Goal: Task Accomplishment & Management: Use online tool/utility

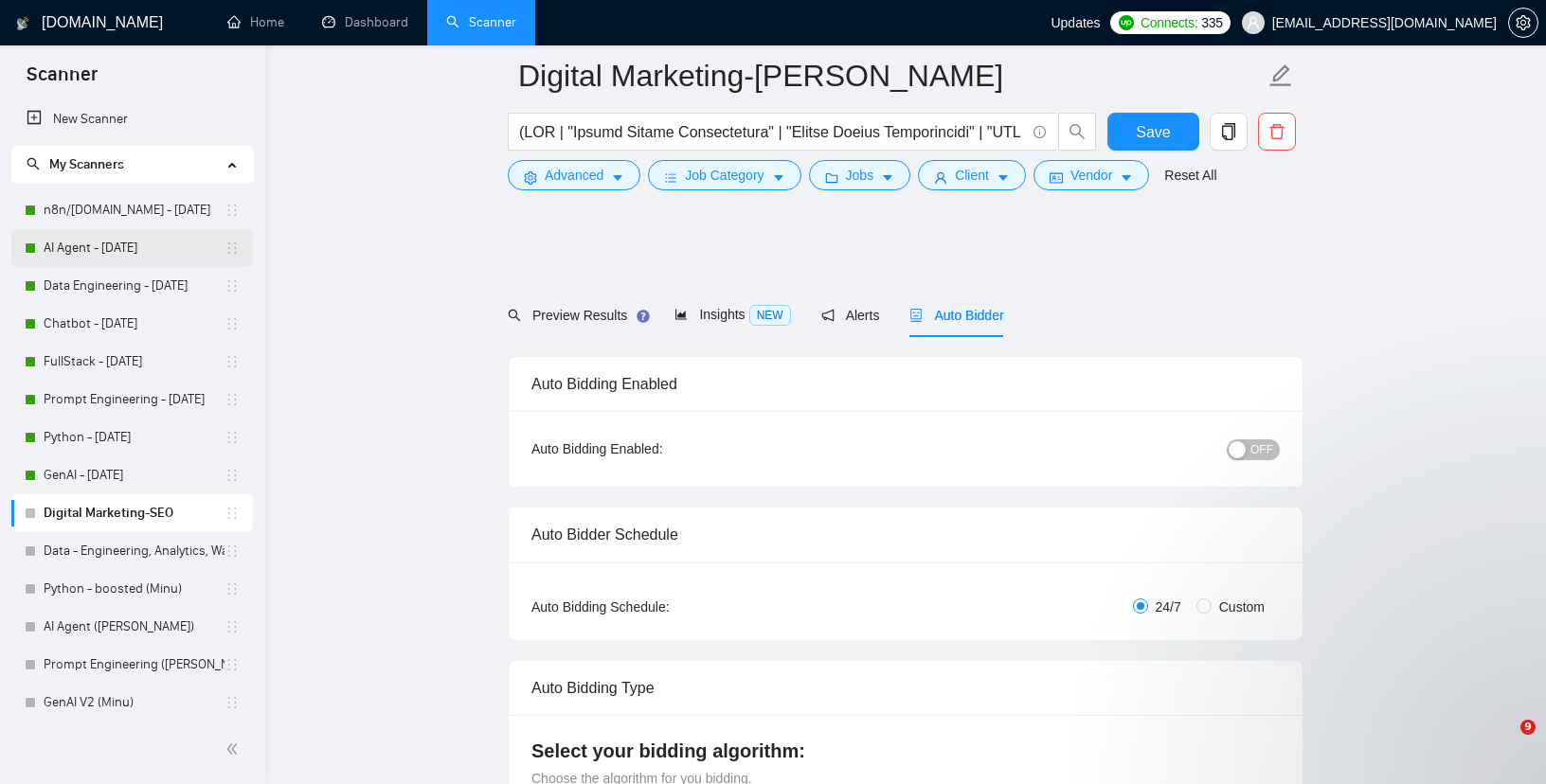
scroll to position [2485, 0]
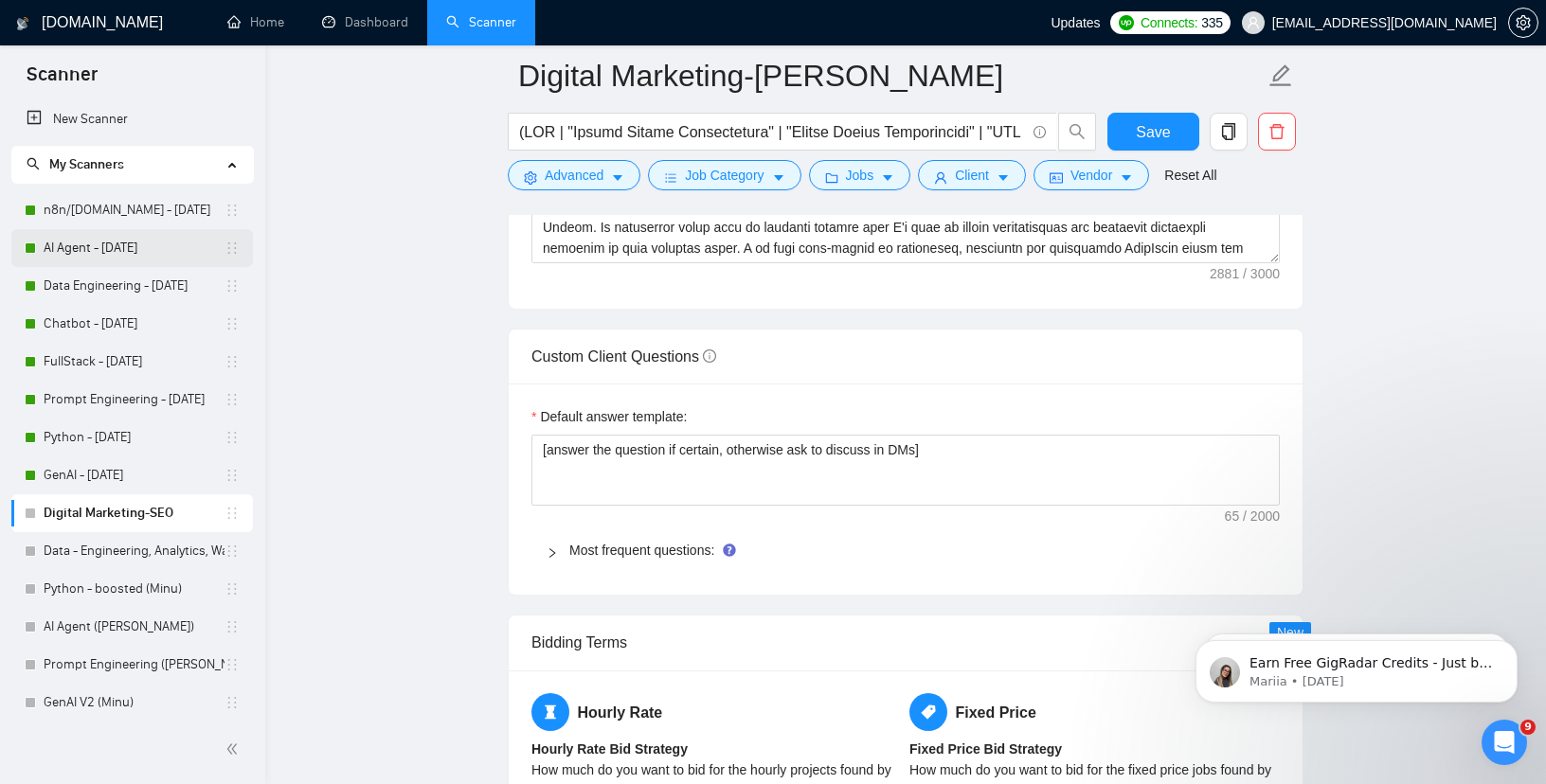
click at [80, 252] on link "AI Agent - [DATE]" at bounding box center [134, 249] width 181 height 38
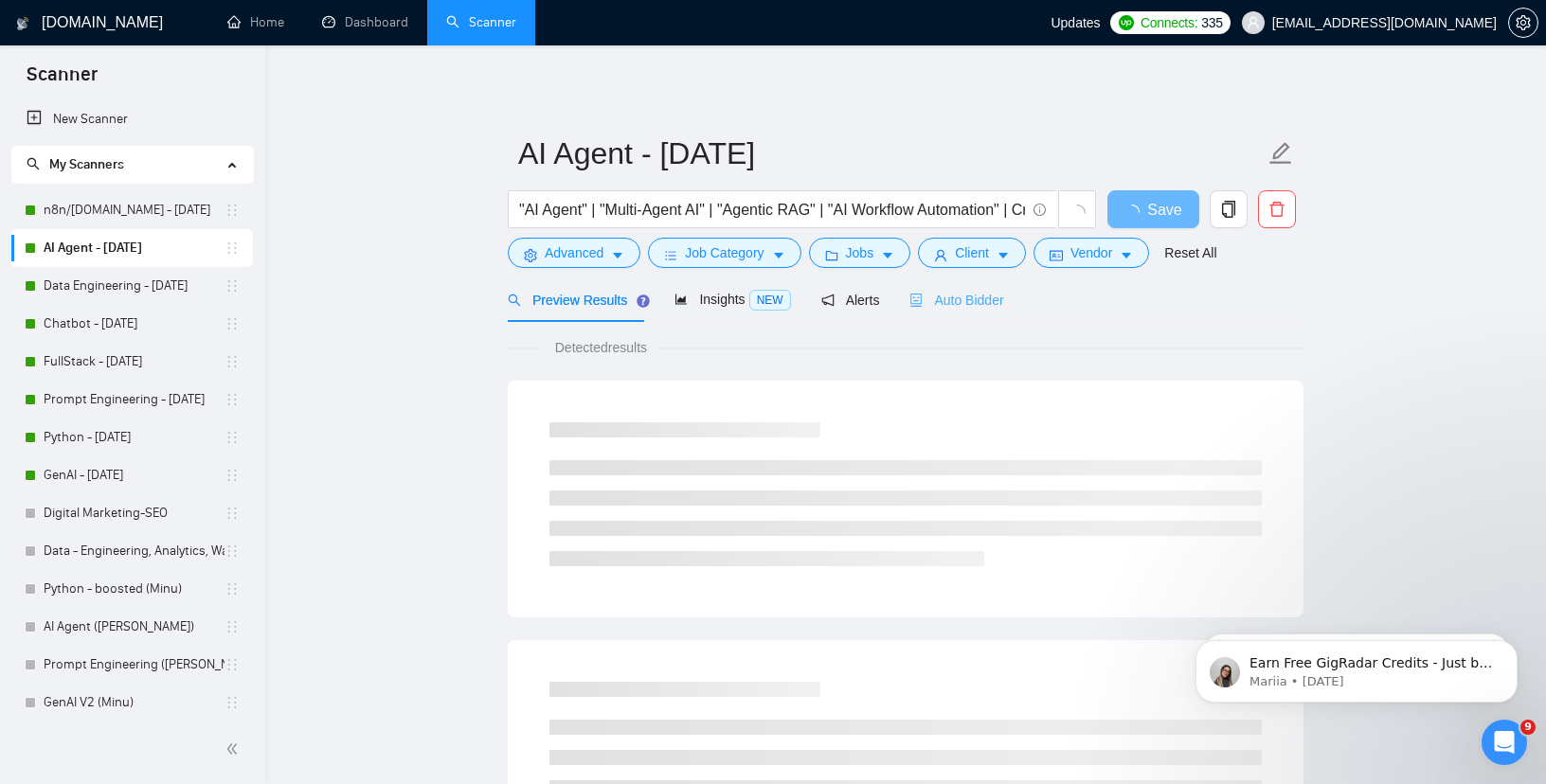
click at [979, 313] on div "Auto Bidder" at bounding box center [956, 299] width 93 height 45
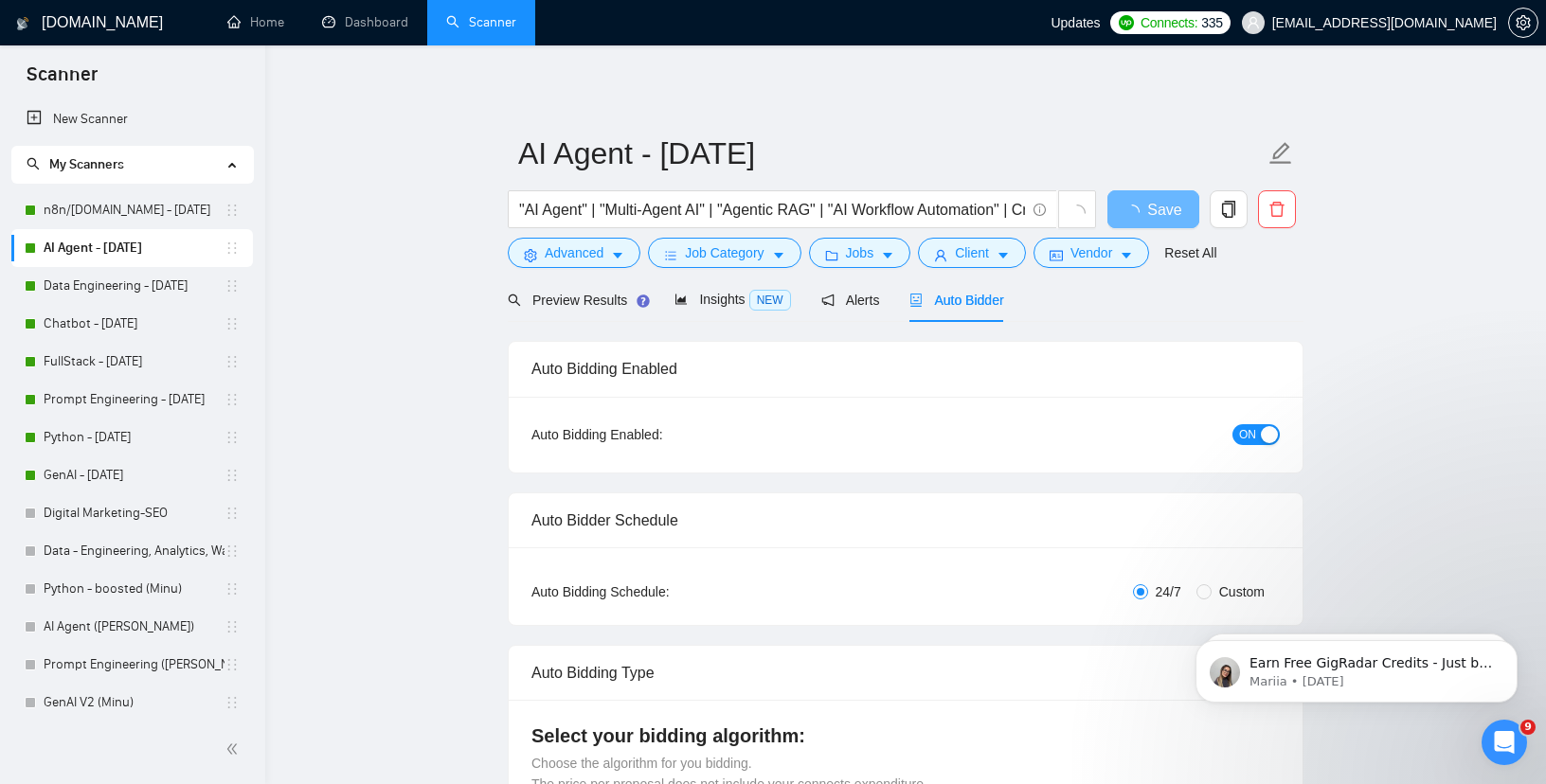
checkbox input "true"
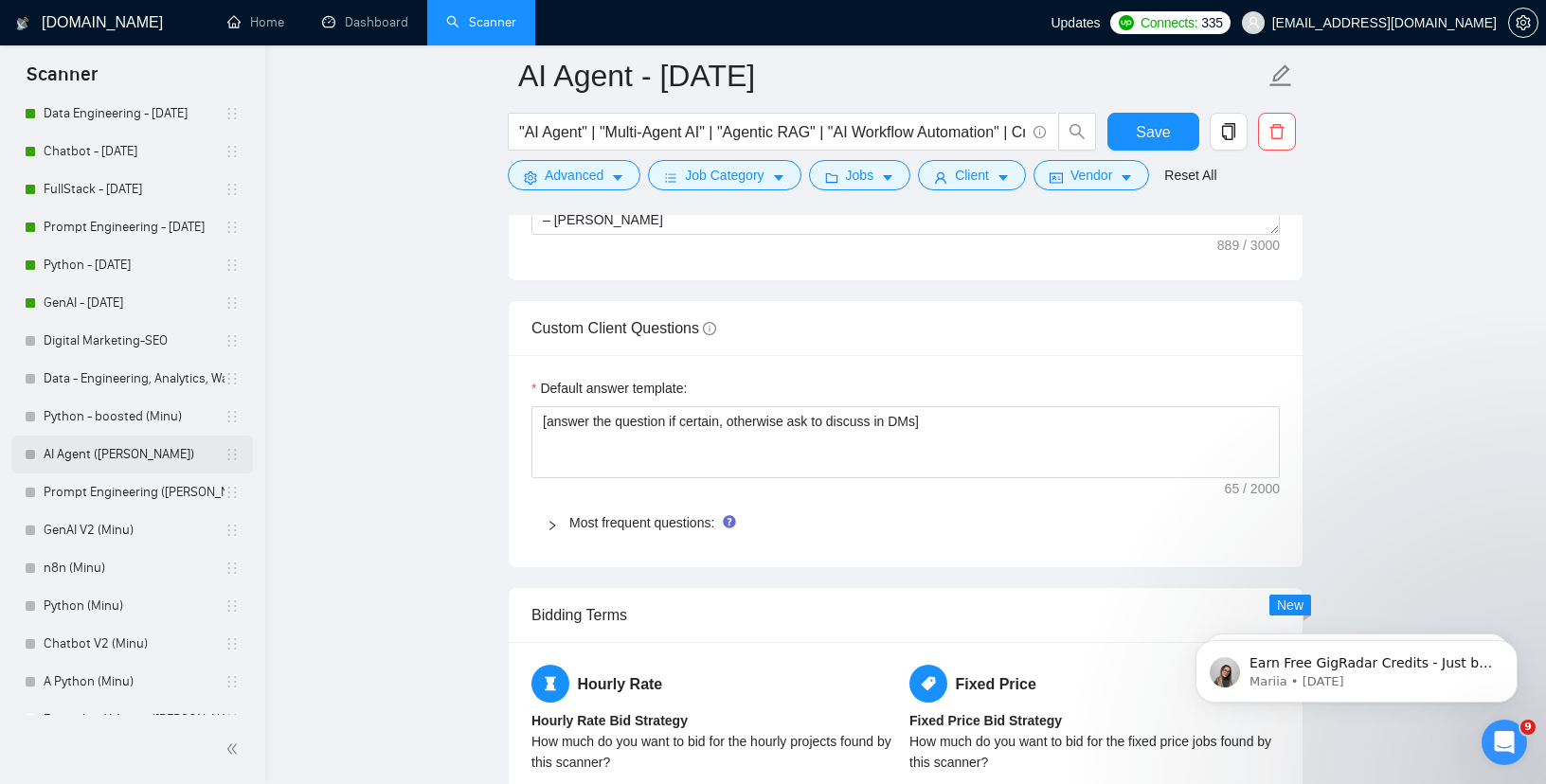
scroll to position [174, 0]
click at [111, 459] on link "AI Agent ([PERSON_NAME])" at bounding box center [134, 452] width 181 height 38
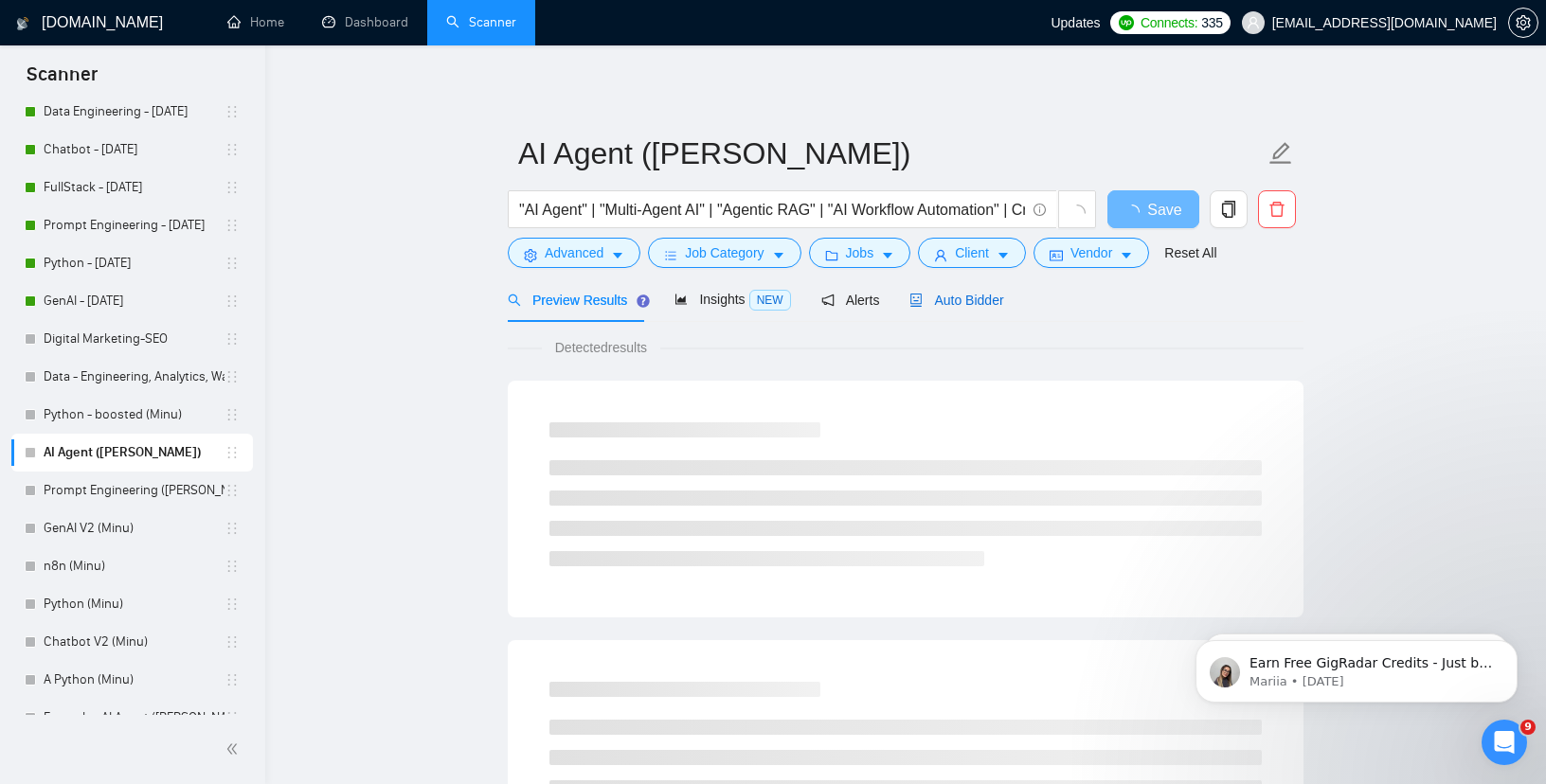
click at [914, 296] on icon "robot" at bounding box center [916, 300] width 13 height 13
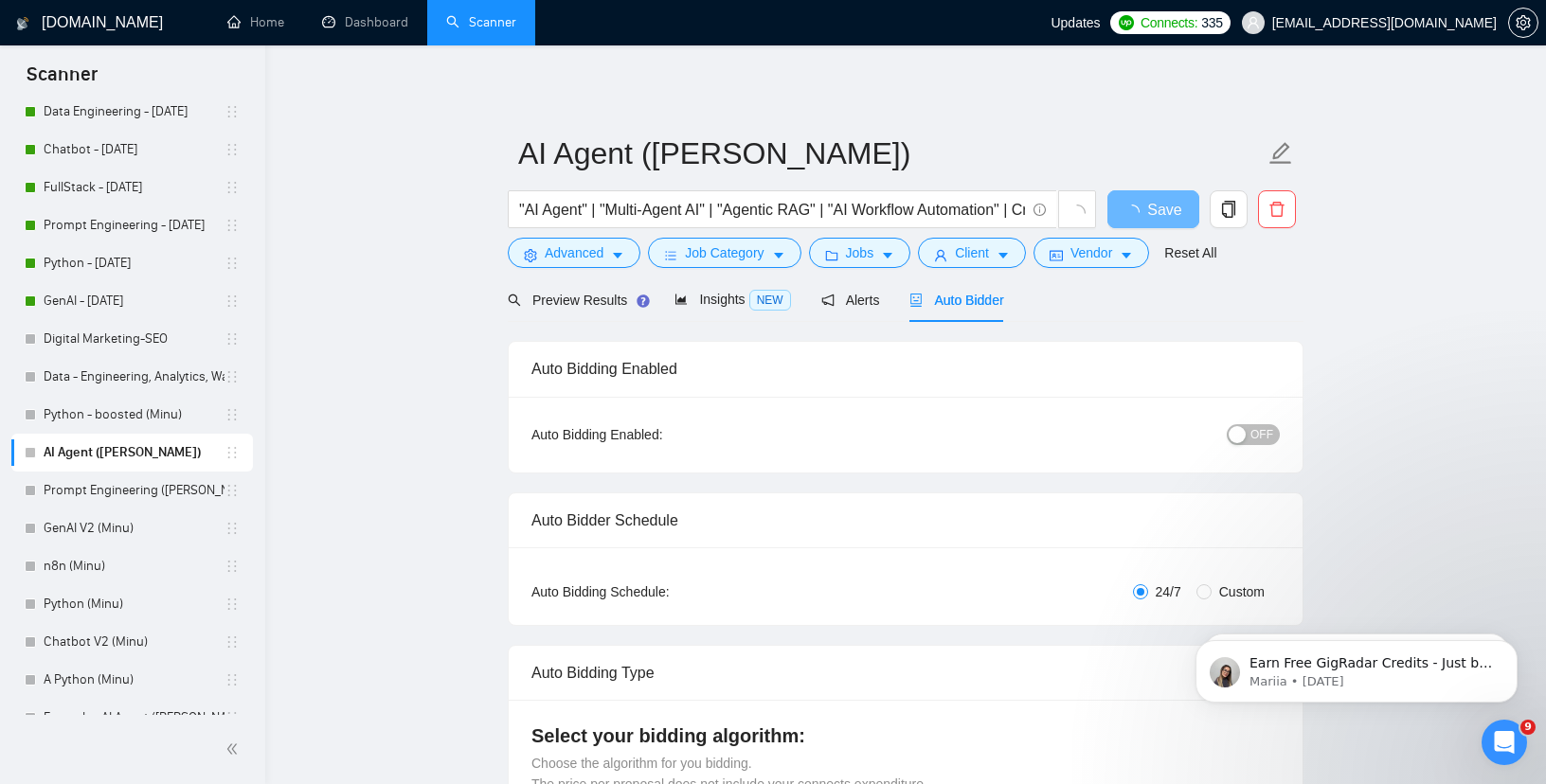
radio input "false"
radio input "true"
checkbox input "true"
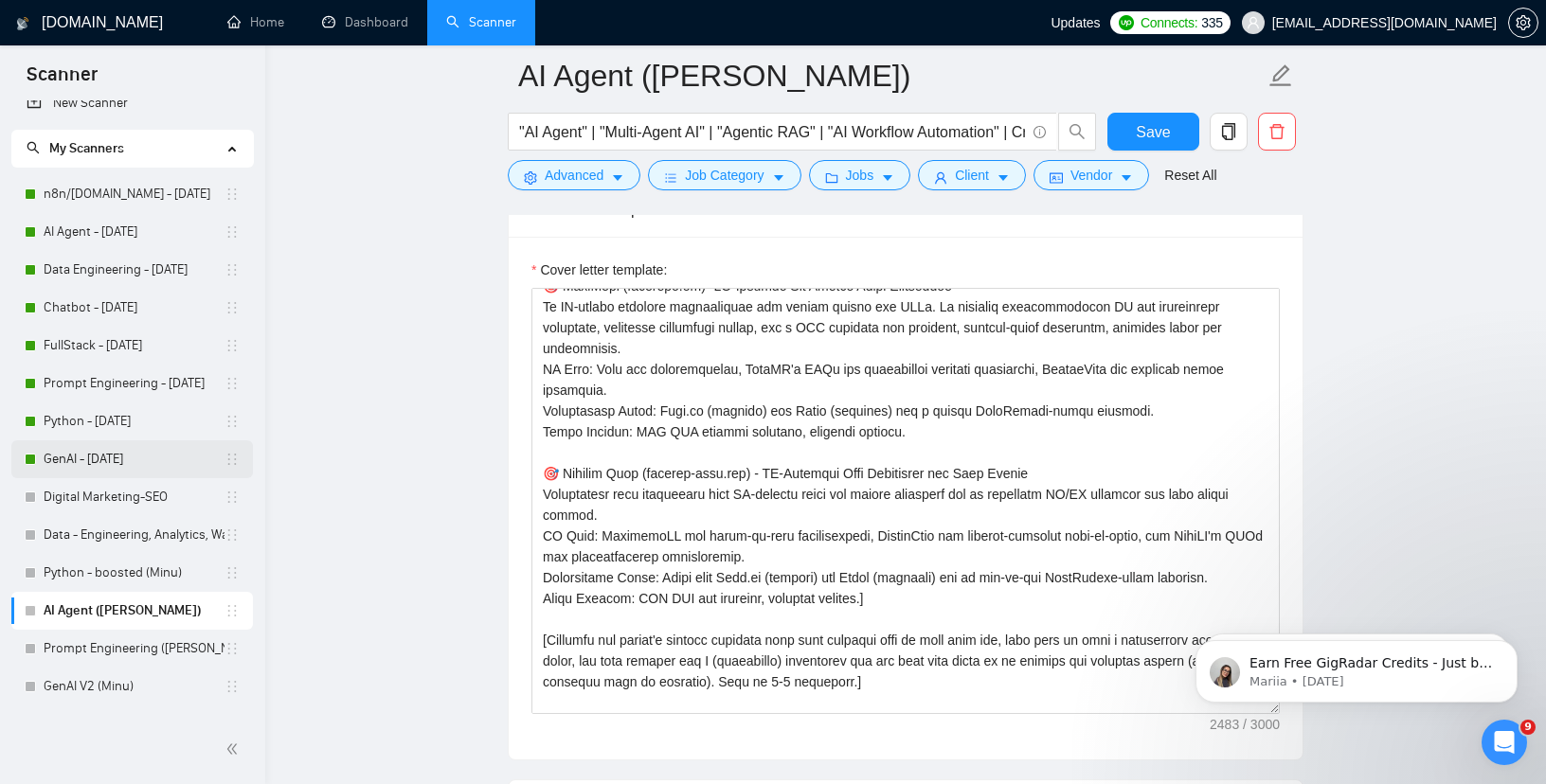
scroll to position [12, 0]
click at [108, 204] on link "n8n/[DOMAIN_NAME] - [DATE]" at bounding box center [134, 198] width 181 height 38
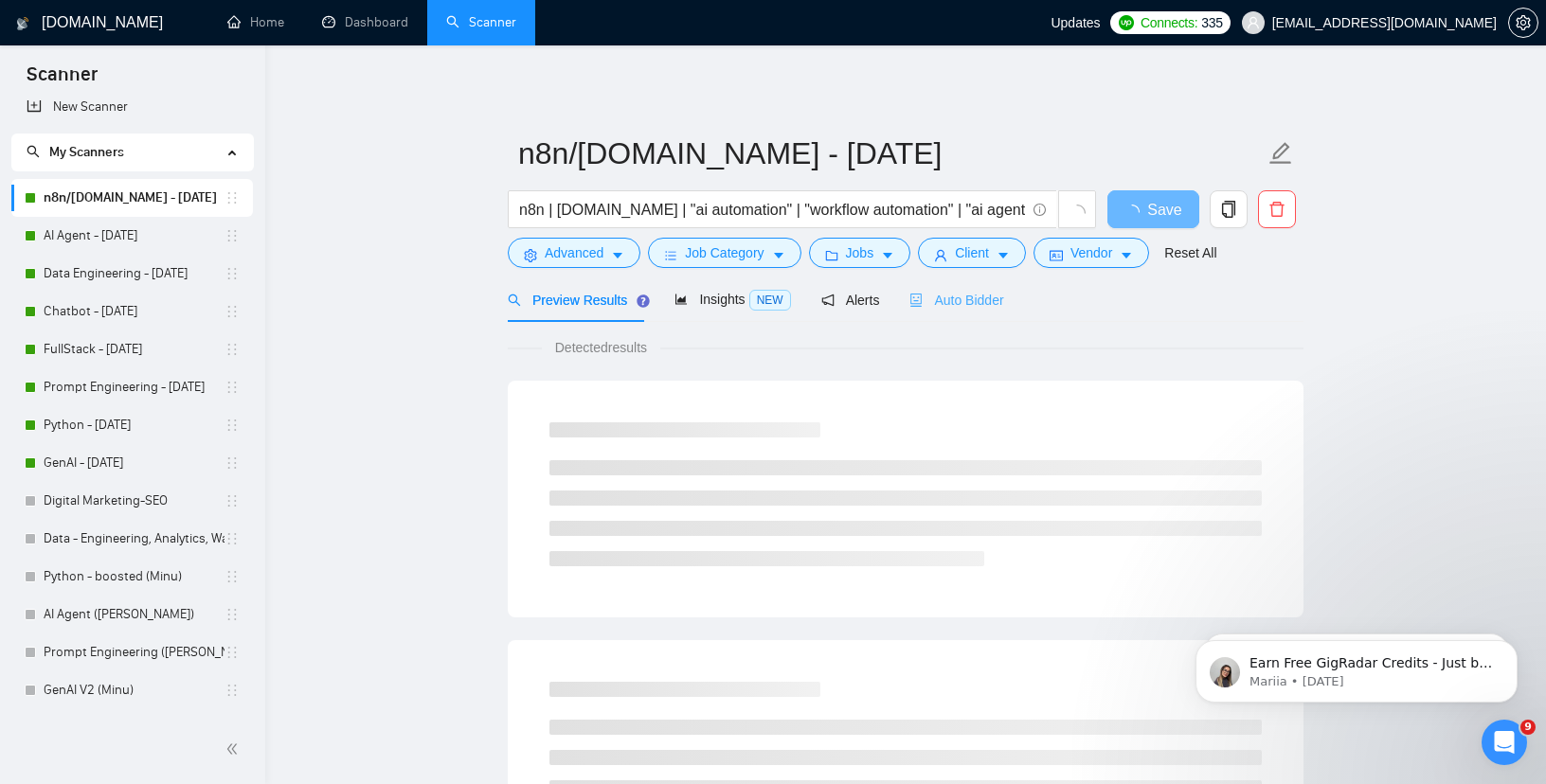
click at [969, 288] on div "Auto Bidder" at bounding box center [956, 299] width 93 height 45
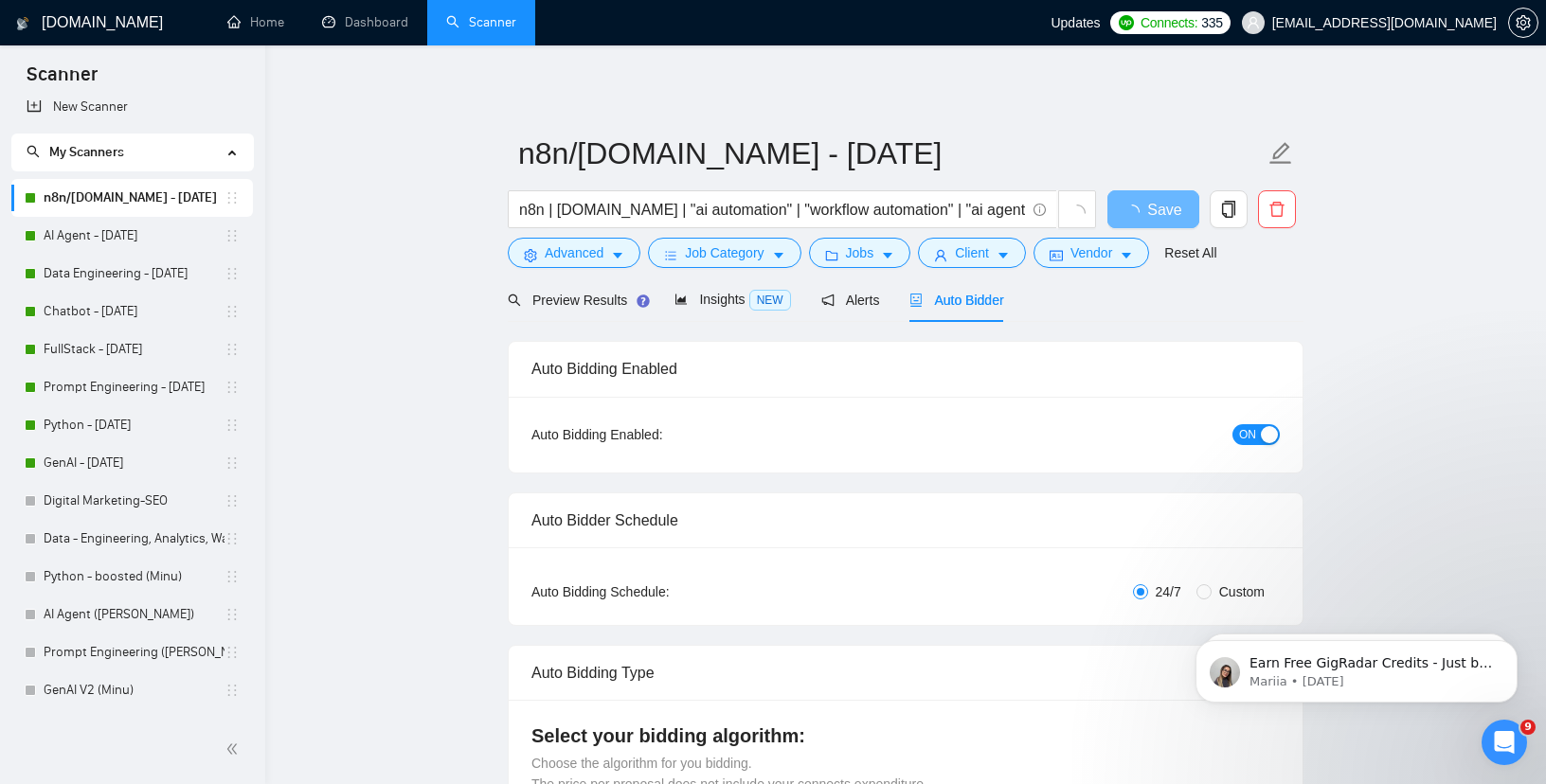
checkbox input "true"
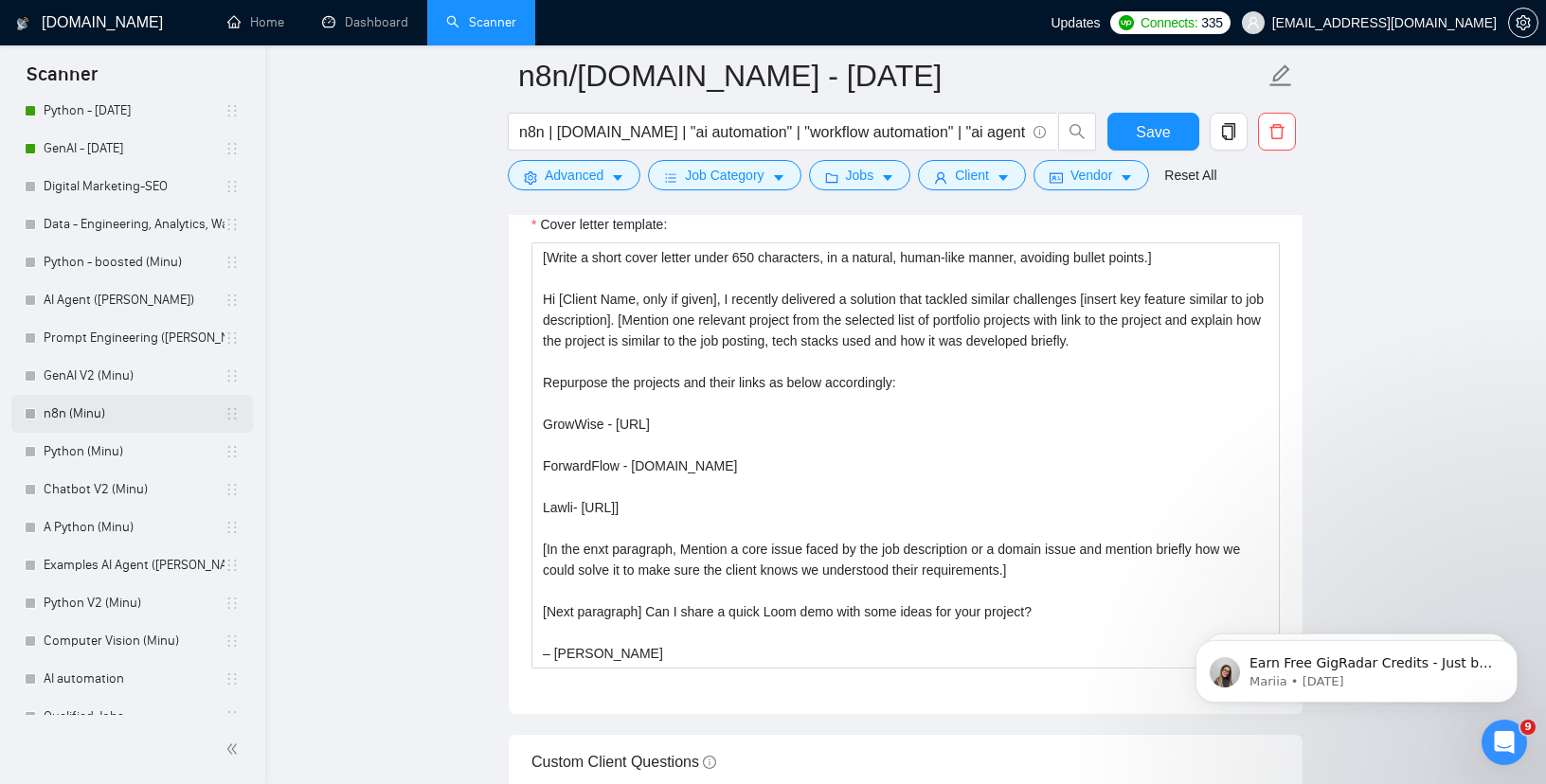
scroll to position [340, 0]
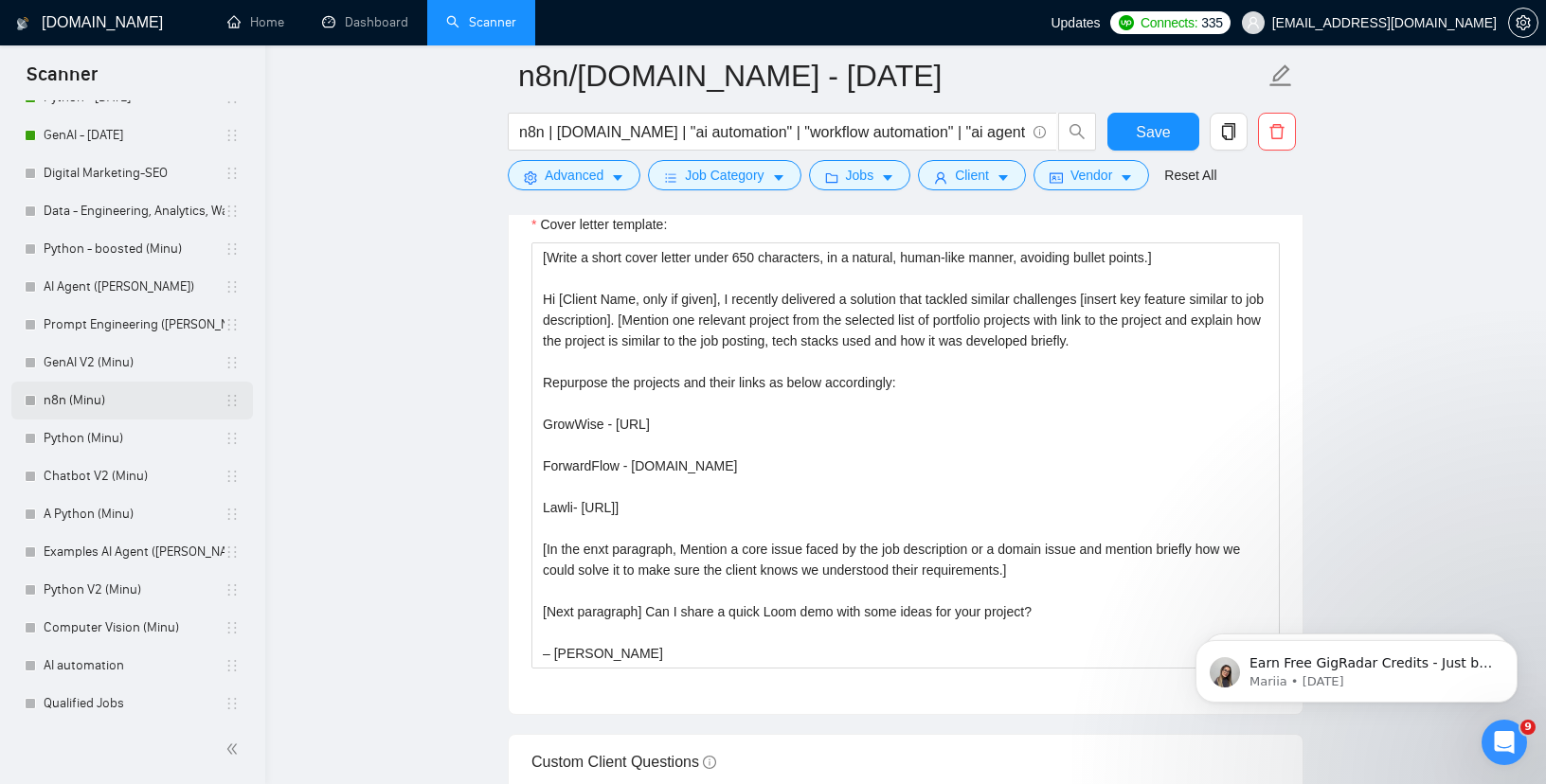
click at [86, 401] on link "n8n (Minu)" at bounding box center [134, 401] width 181 height 38
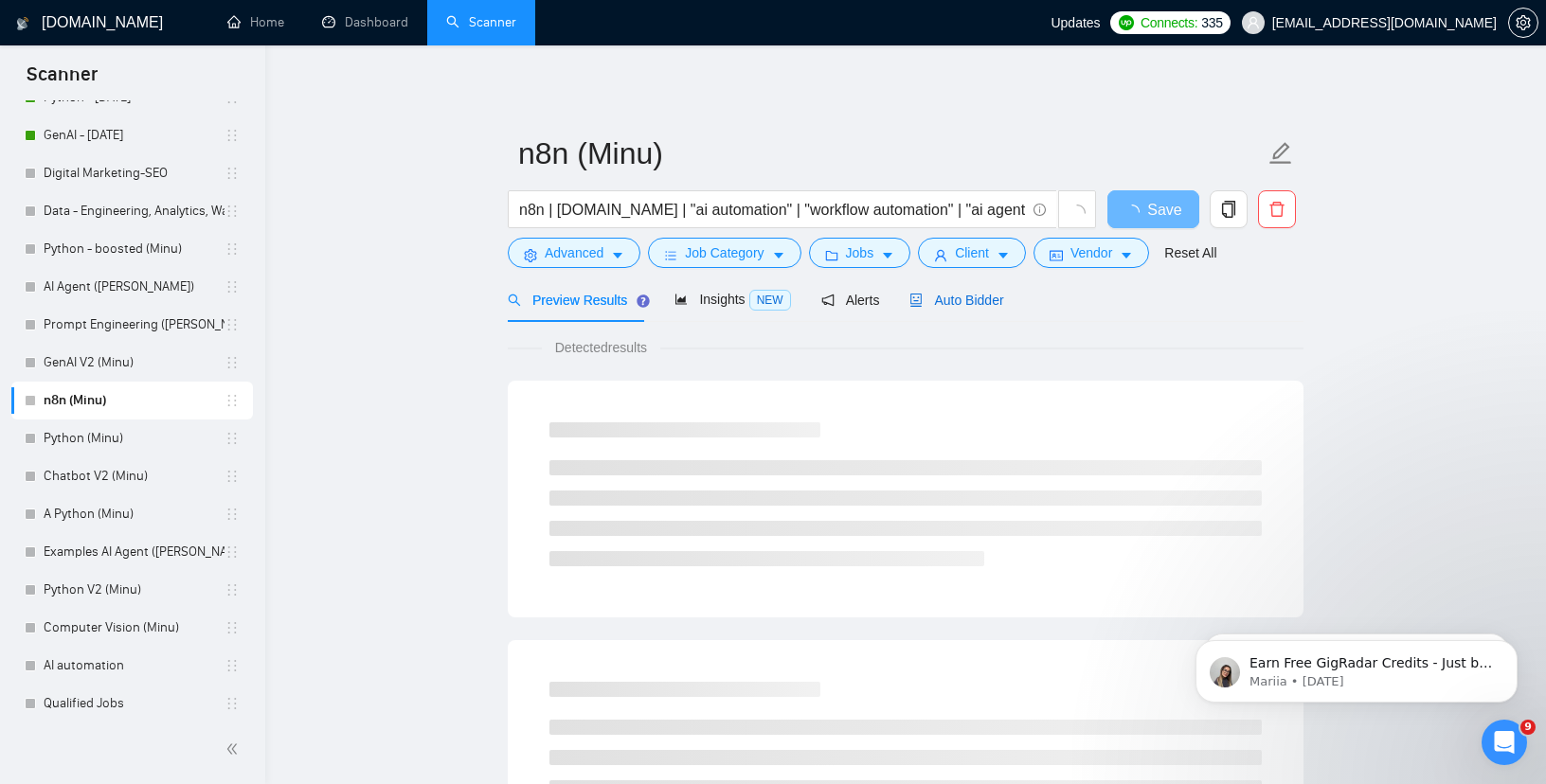
click at [936, 290] on div "Auto Bidder" at bounding box center [956, 300] width 93 height 21
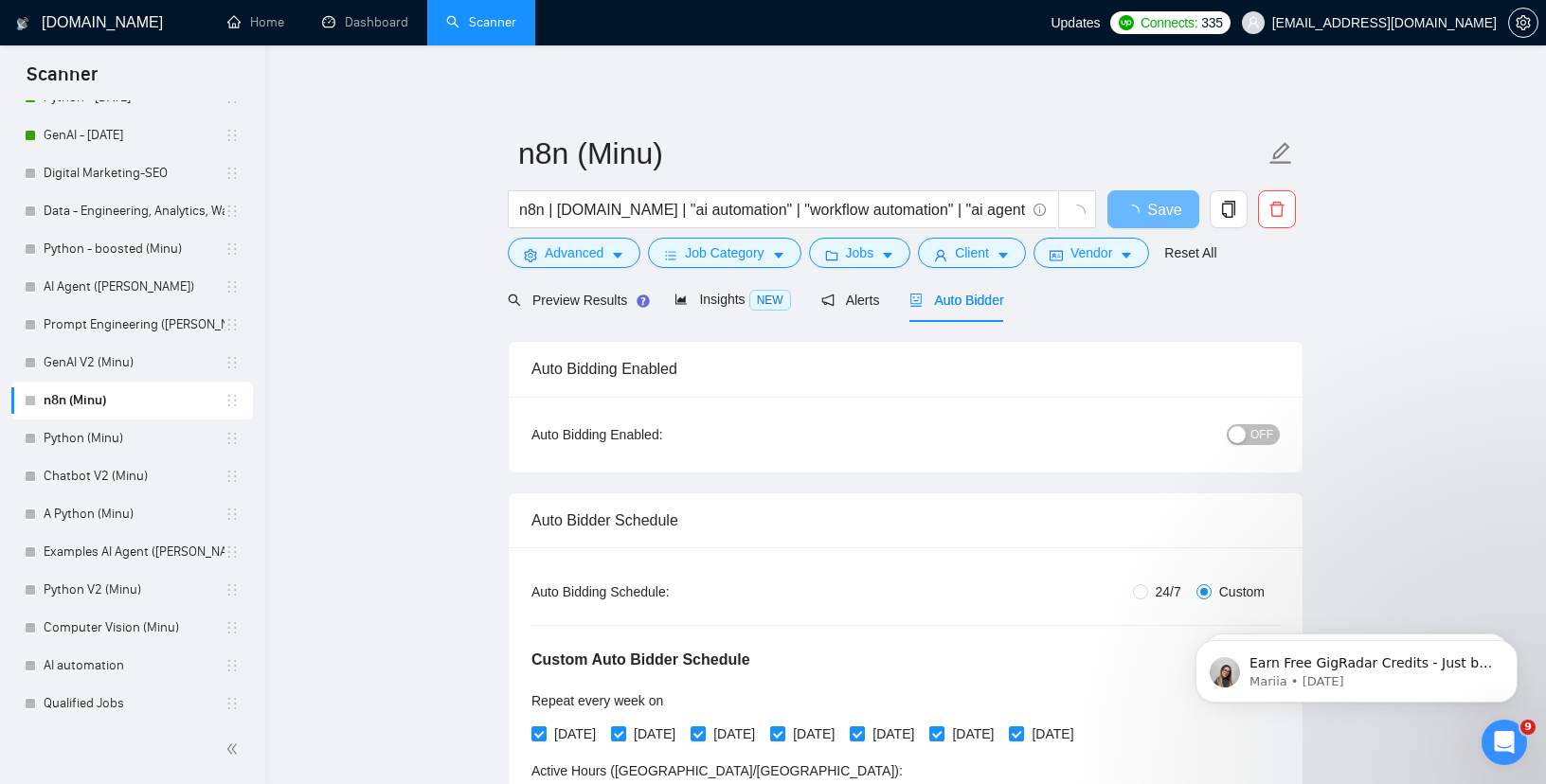
radio input "false"
radio input "true"
checkbox input "true"
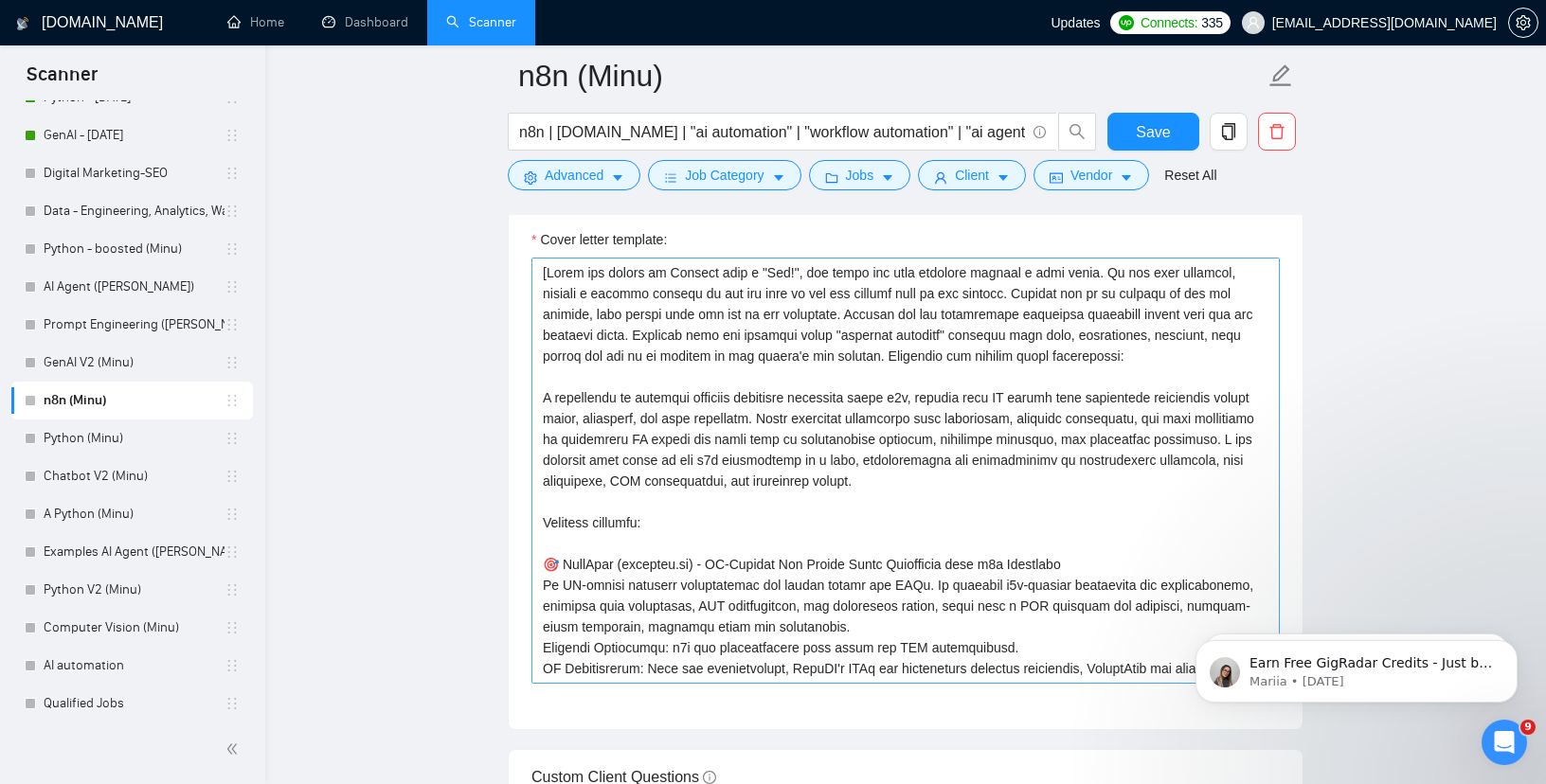
scroll to position [2548, 0]
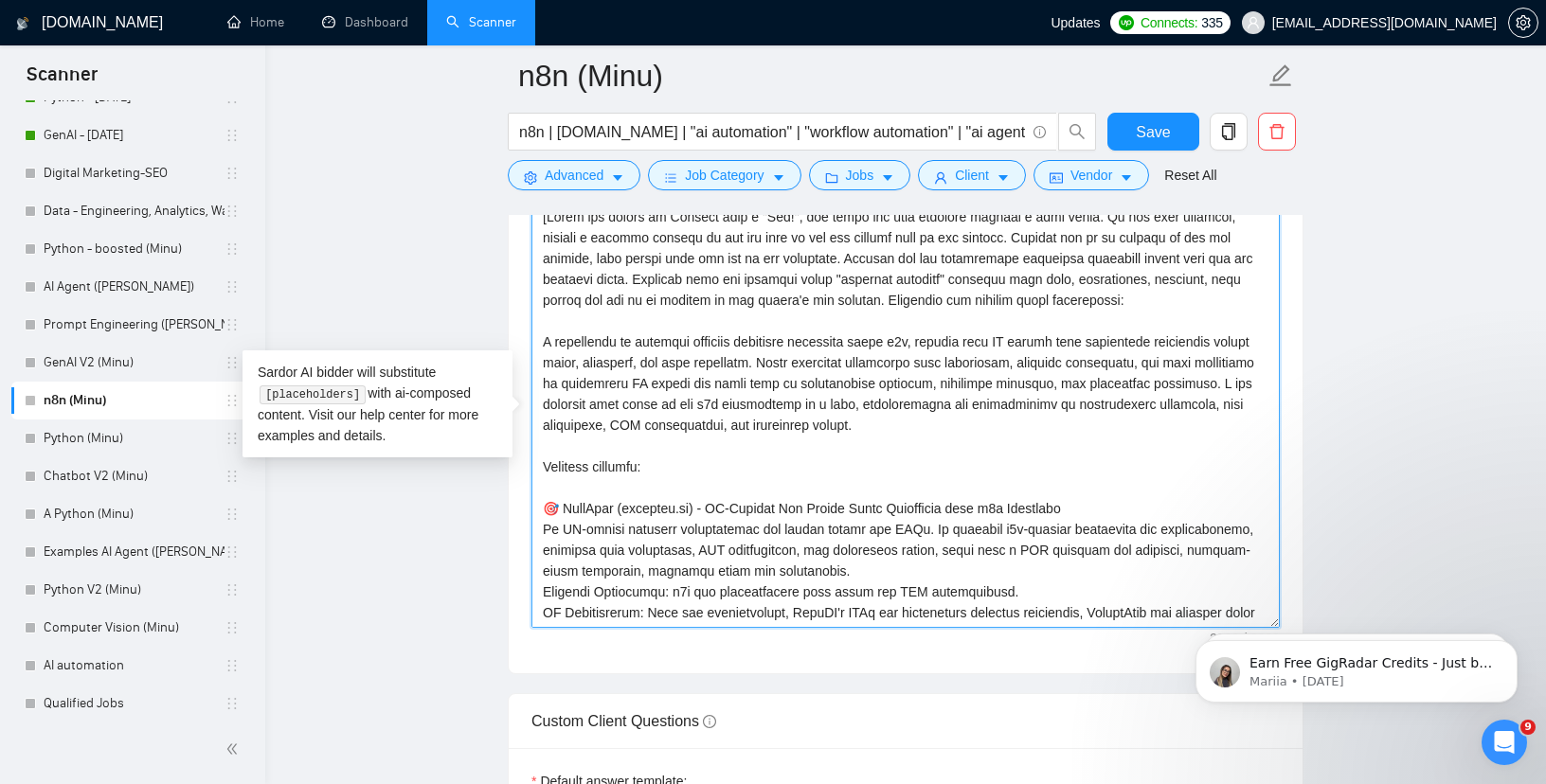
drag, startPoint x: 1266, startPoint y: 346, endPoint x: 1274, endPoint y: 374, distance: 29.1
click at [1274, 374] on textarea "Cover letter template:" at bounding box center [905, 414] width 748 height 426
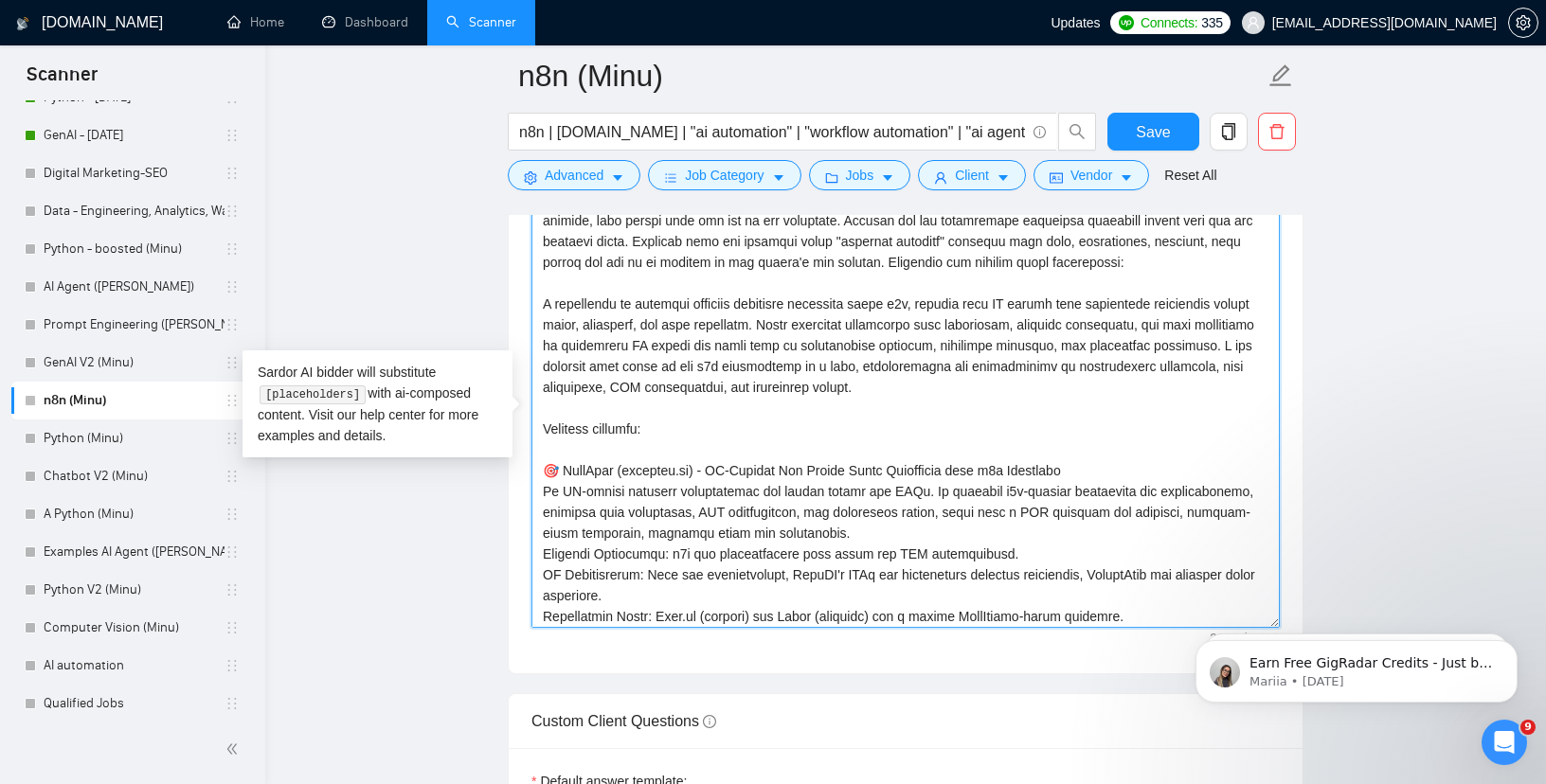
scroll to position [41, 0]
click at [544, 305] on textarea "Cover letter template:" at bounding box center [905, 414] width 748 height 426
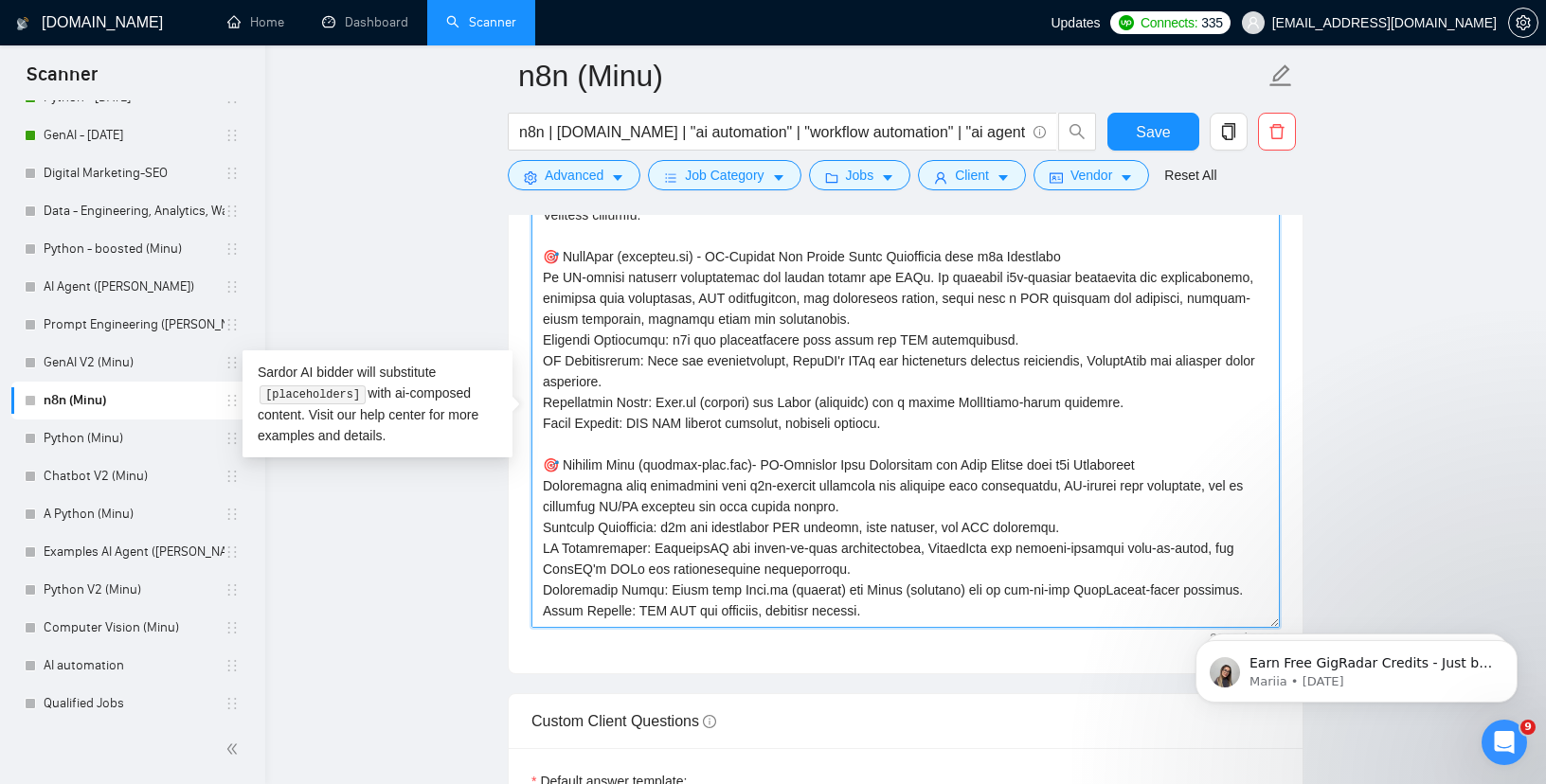
scroll to position [361, 0]
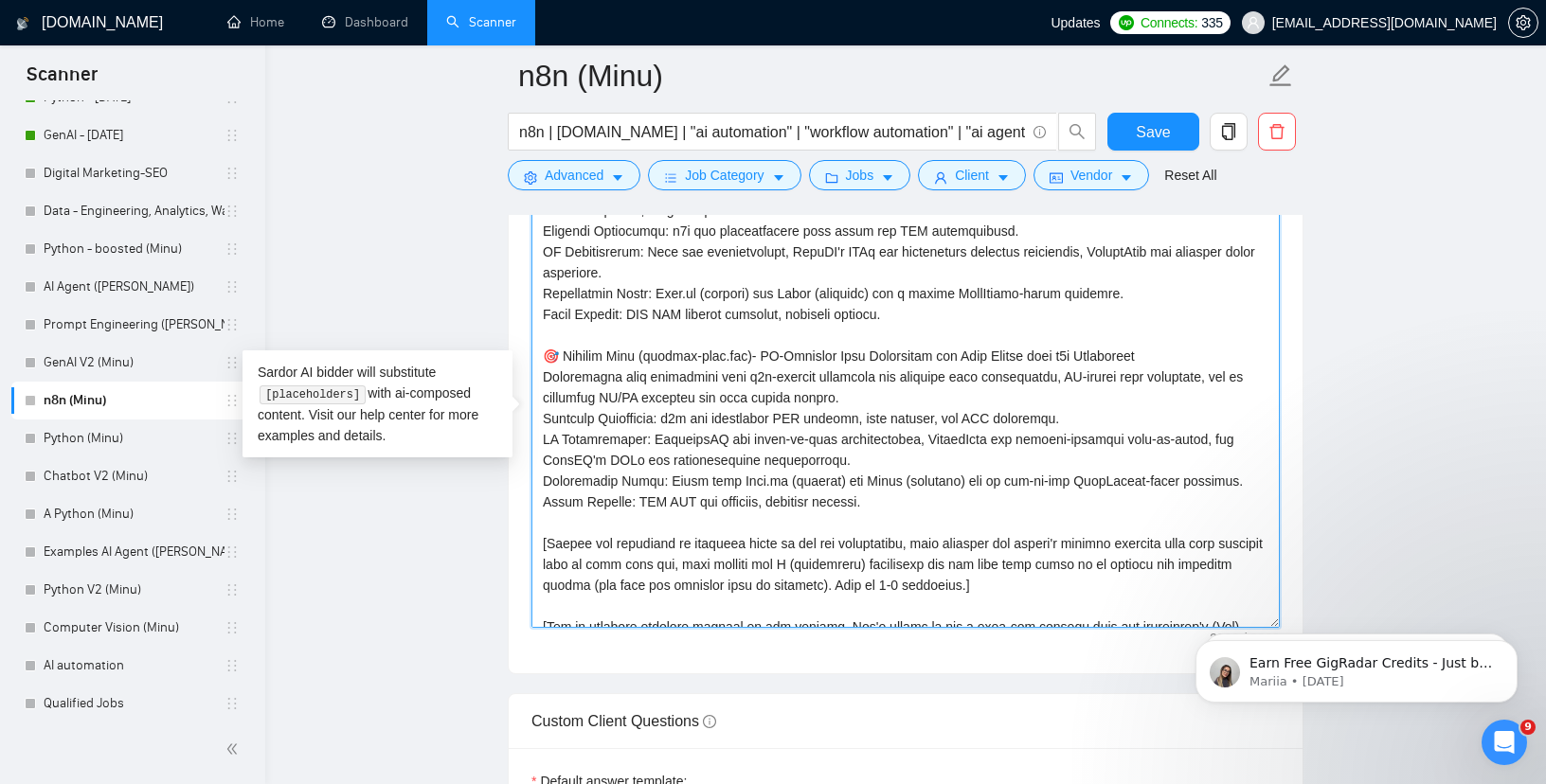
drag, startPoint x: 544, startPoint y: 305, endPoint x: 885, endPoint y: 506, distance: 395.8
click at [885, 506] on textarea "Cover letter template:" at bounding box center [905, 414] width 748 height 426
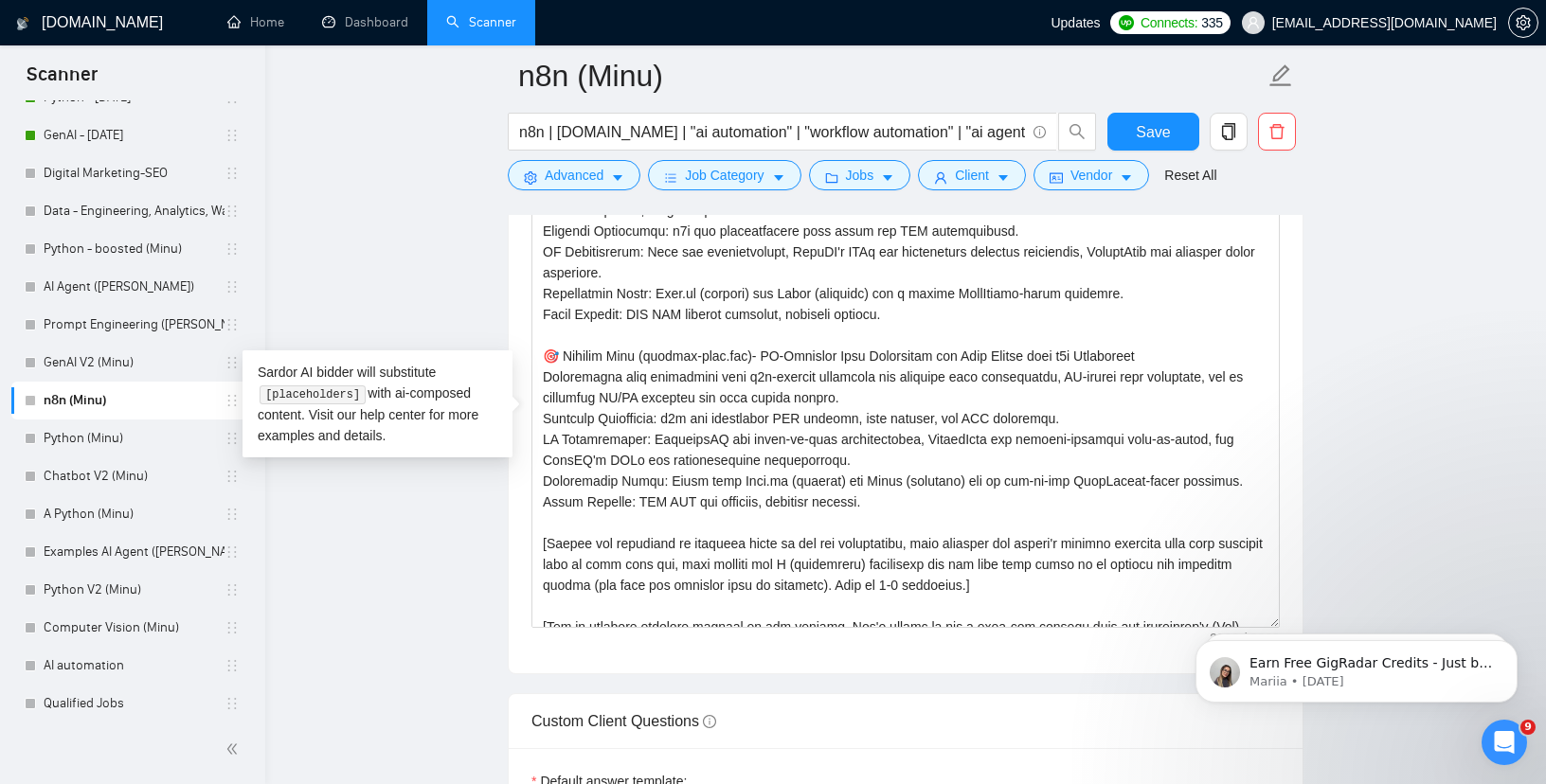
click at [1324, 294] on main "n8n (Minu) n8n | [DOMAIN_NAME] | "ai automation" | "workflow automation" | "ai …" at bounding box center [905, 521] width 1220 height 5987
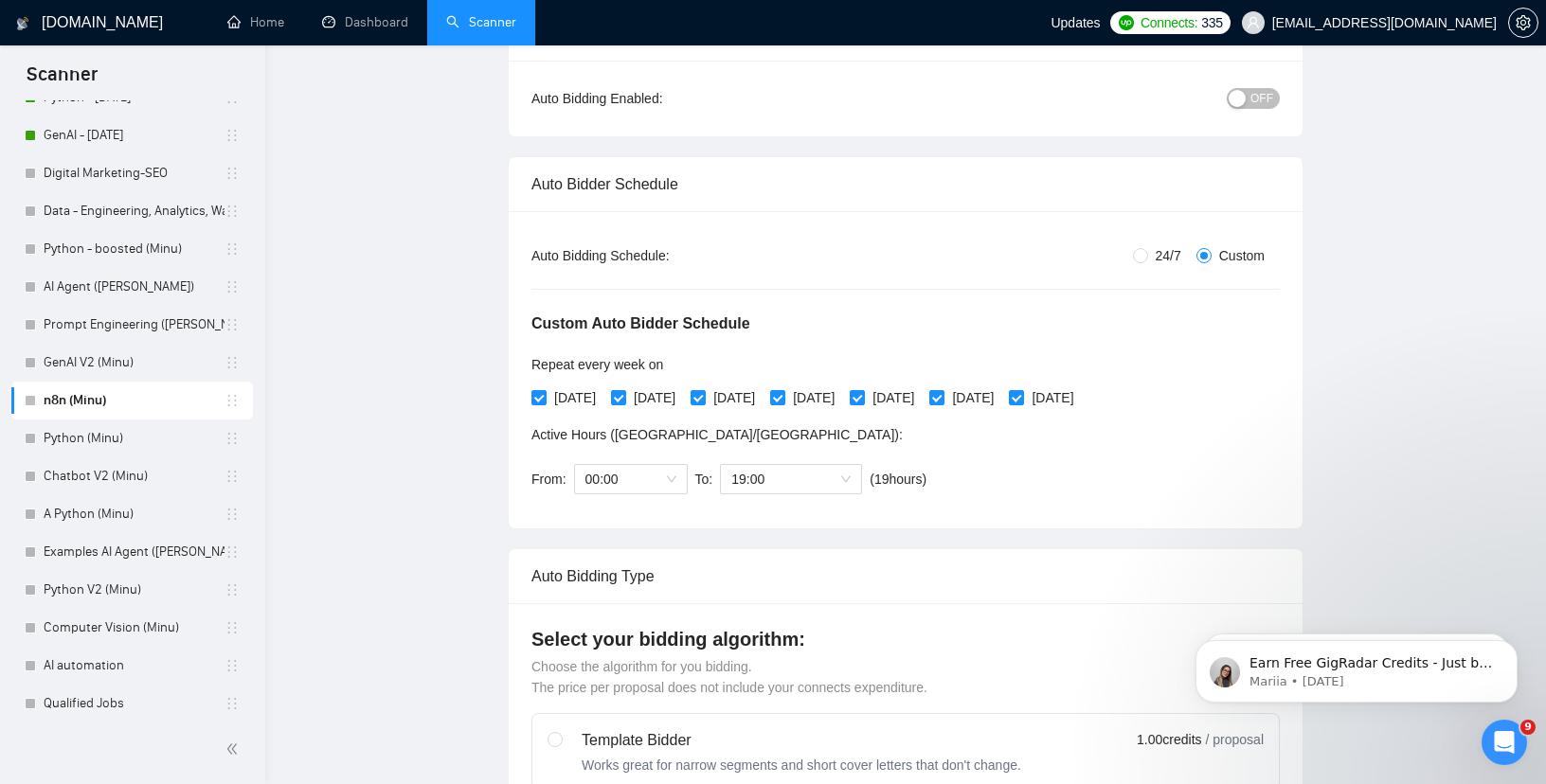
scroll to position [0, 0]
